Goal: Task Accomplishment & Management: Use online tool/utility

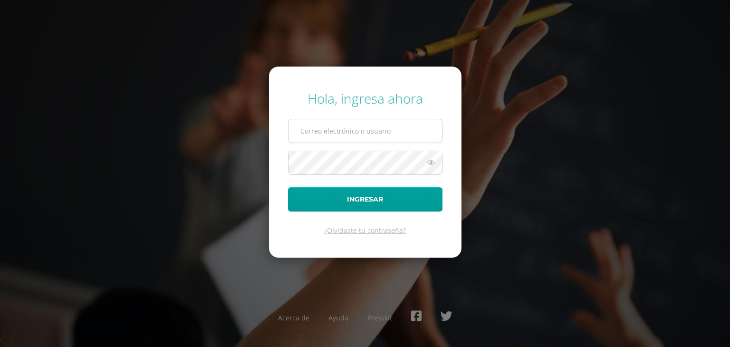
click at [364, 133] on input "text" at bounding box center [364, 130] width 153 height 23
type input "[PERSON_NAME][EMAIL_ADDRESS][DOMAIN_NAME]"
click at [288, 187] on button "Ingresar" at bounding box center [365, 199] width 154 height 24
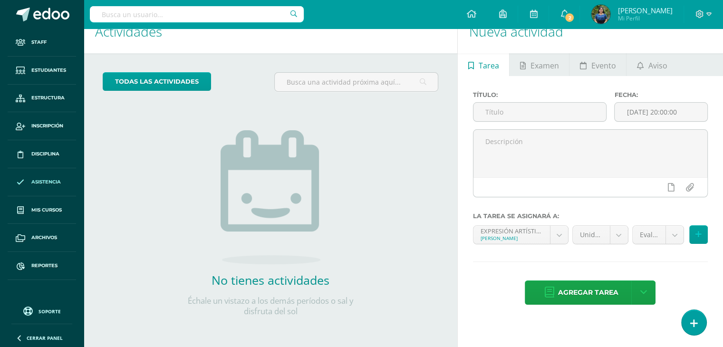
scroll to position [15, 0]
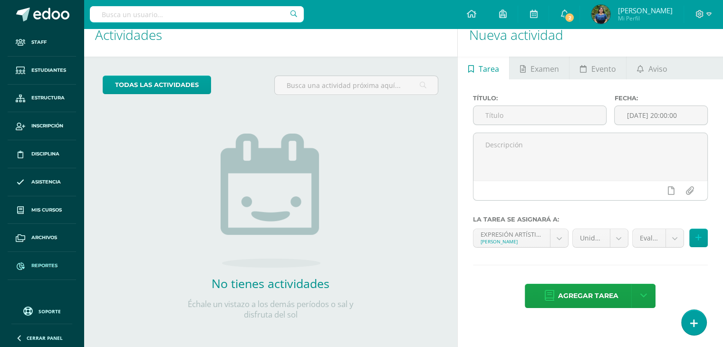
click at [40, 262] on span "Reportes" at bounding box center [44, 266] width 26 height 8
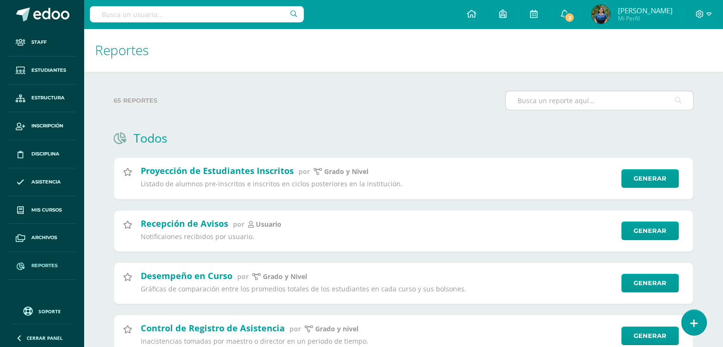
click at [529, 99] on input "text" at bounding box center [598, 100] width 187 height 19
type input "v"
type input "V"
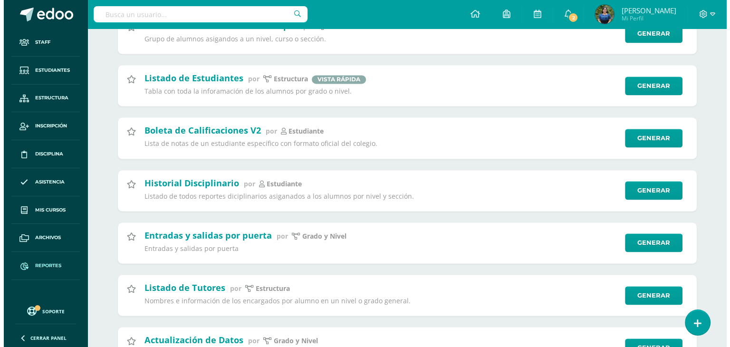
scroll to position [1368, 0]
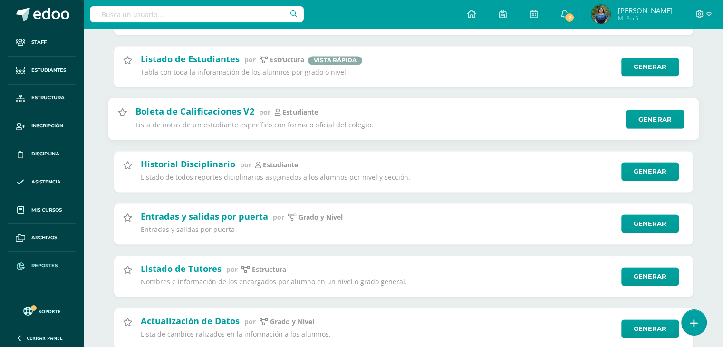
click at [647, 138] on div "Boleta de Calificaciones V2 por estudiante Lista de notas de un estudiante espe…" at bounding box center [402, 119] width 591 height 42
click at [650, 129] on link "Generar" at bounding box center [654, 119] width 58 height 19
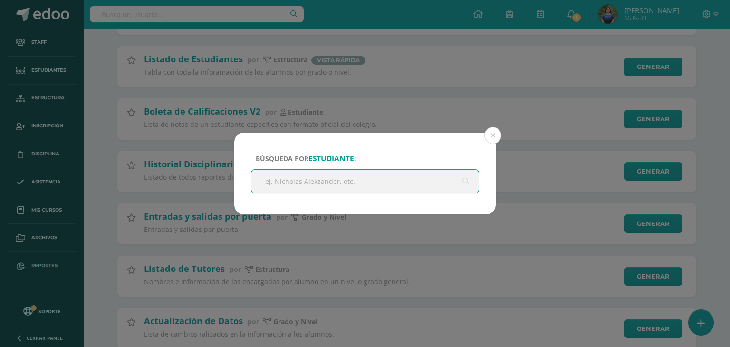
click at [360, 188] on input "text" at bounding box center [364, 181] width 227 height 23
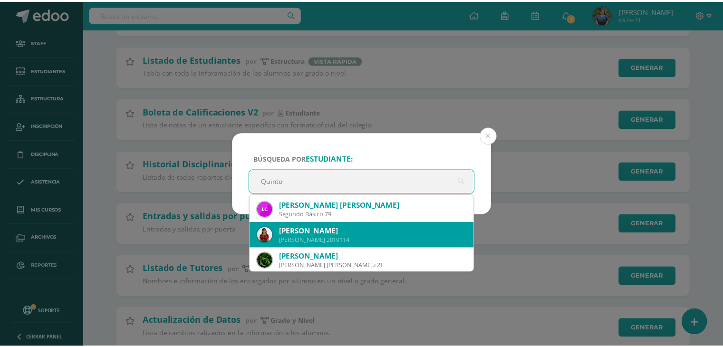
scroll to position [51, 0]
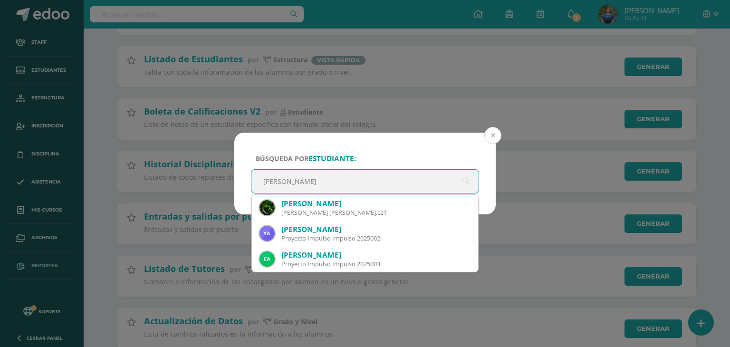
type input "Quinto Bachill"
click at [495, 133] on button at bounding box center [492, 135] width 17 height 17
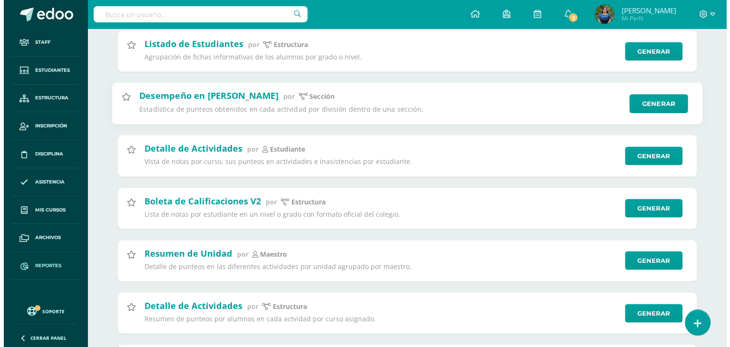
scroll to position [1855, 0]
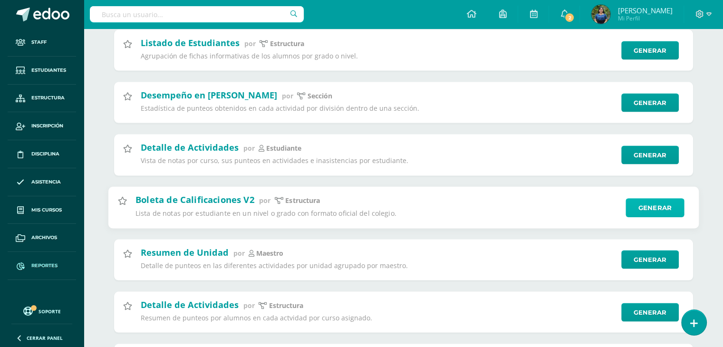
click at [674, 217] on link "Generar" at bounding box center [654, 207] width 58 height 19
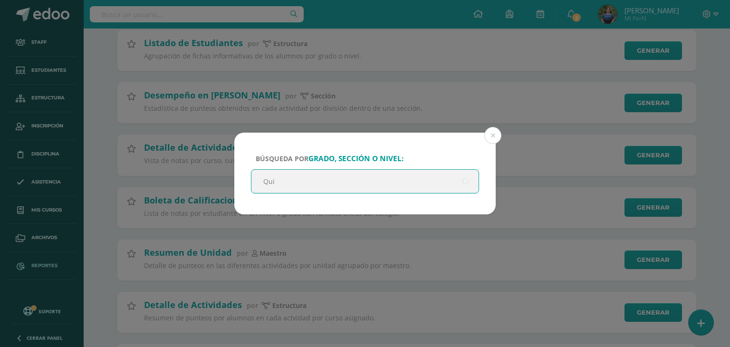
type input "Quin"
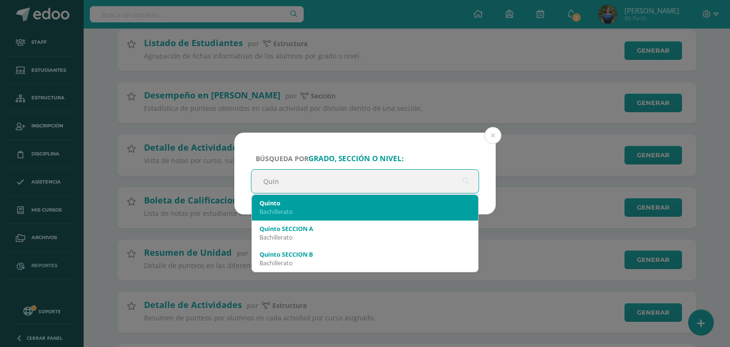
click at [372, 204] on div "Quinto" at bounding box center [364, 203] width 211 height 9
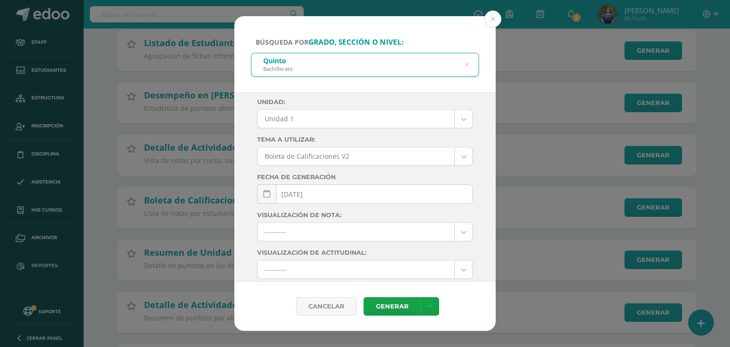
scroll to position [54, 0]
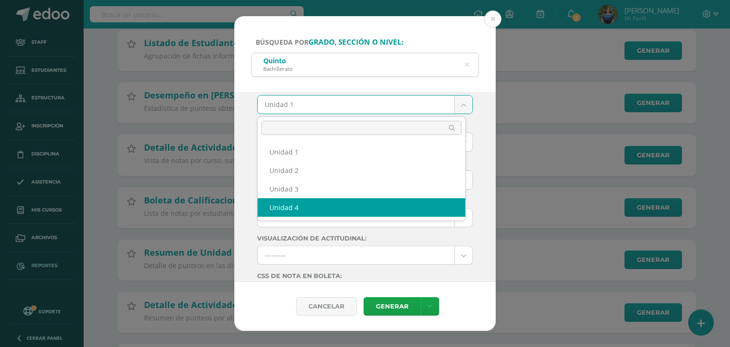
select select "Unidad 4"
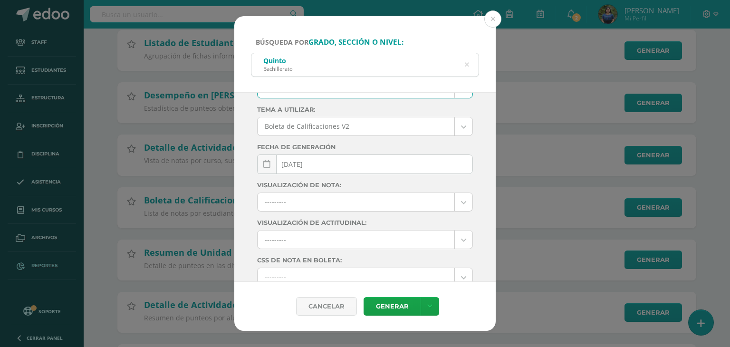
click at [395, 148] on div "Ciclo: 2025 2025 2024 2023 2022 2021 2020 2019 Unidad: Unidad 4 Unidad 1 Unidad…" at bounding box center [365, 190] width 216 height 319
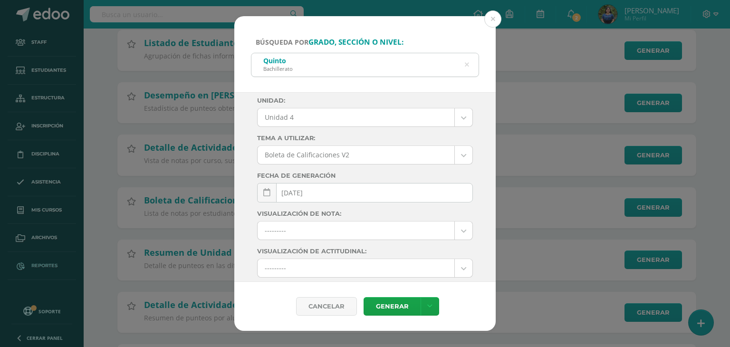
scroll to position [44, 0]
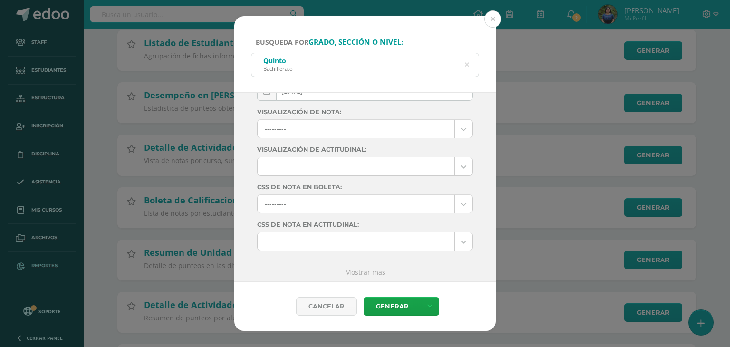
scroll to position [144, 0]
click at [401, 310] on link "Generar" at bounding box center [391, 306] width 57 height 19
